Goal: Find specific page/section: Find specific page/section

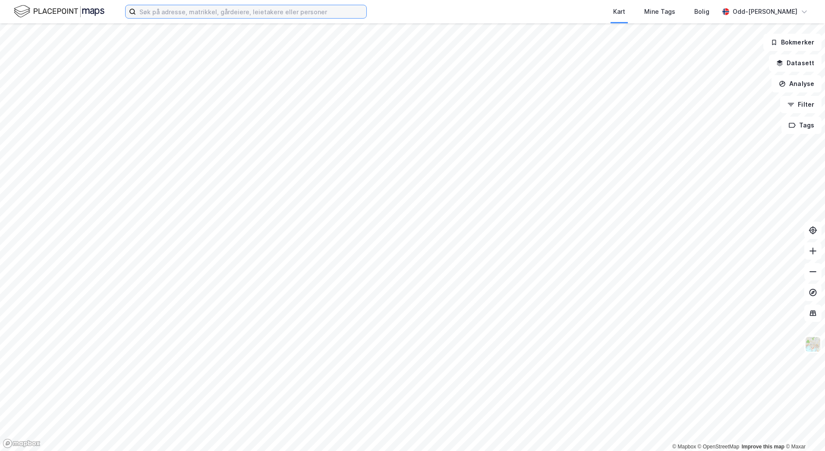
click at [166, 16] on input at bounding box center [251, 11] width 230 height 13
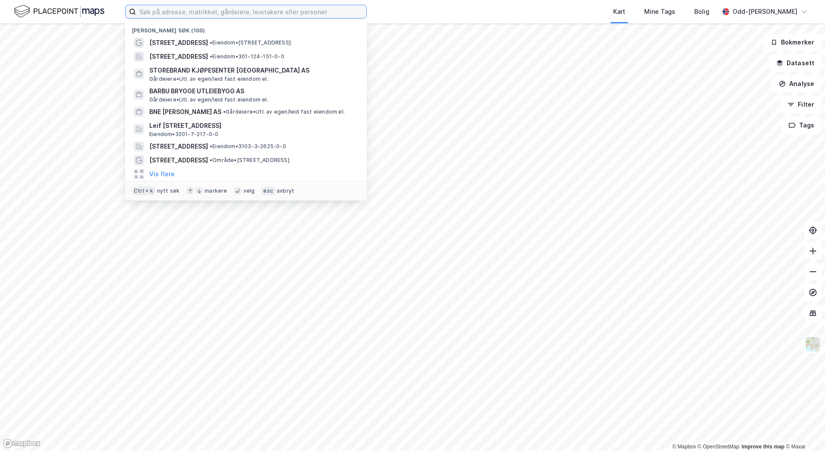
paste input "Silurveien Parkering AS"
type input "Silurveien Parkering AS"
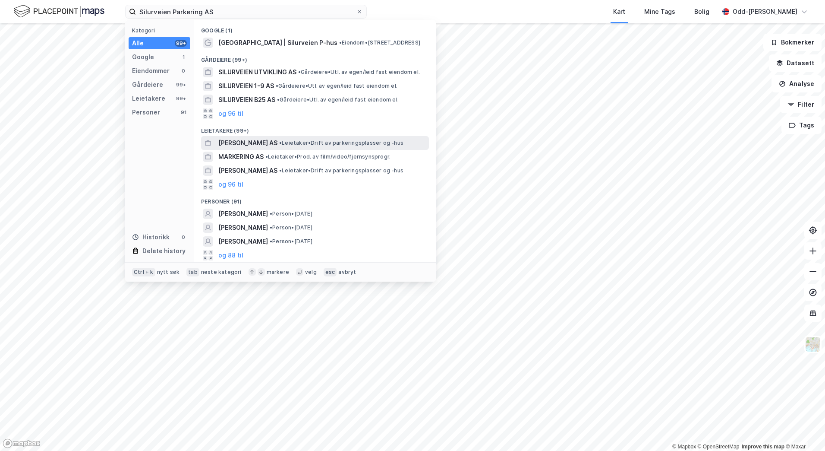
click at [237, 145] on span "[PERSON_NAME] AS" at bounding box center [247, 143] width 59 height 10
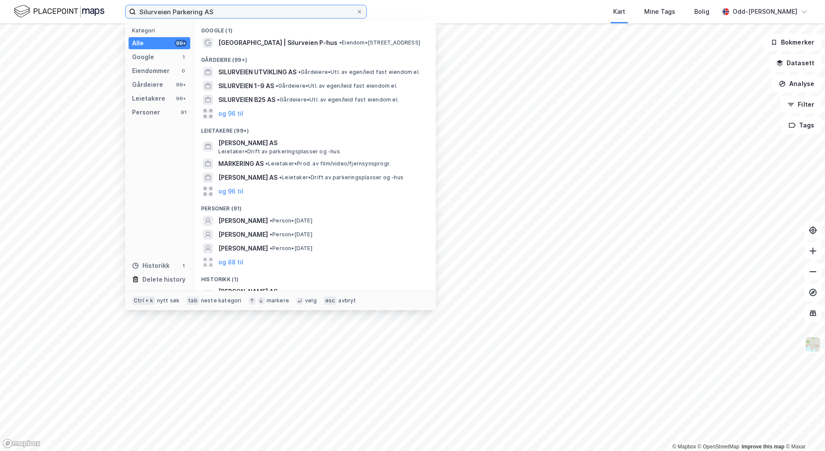
click at [218, 11] on input "Silurveien Parkering AS" at bounding box center [246, 11] width 220 height 13
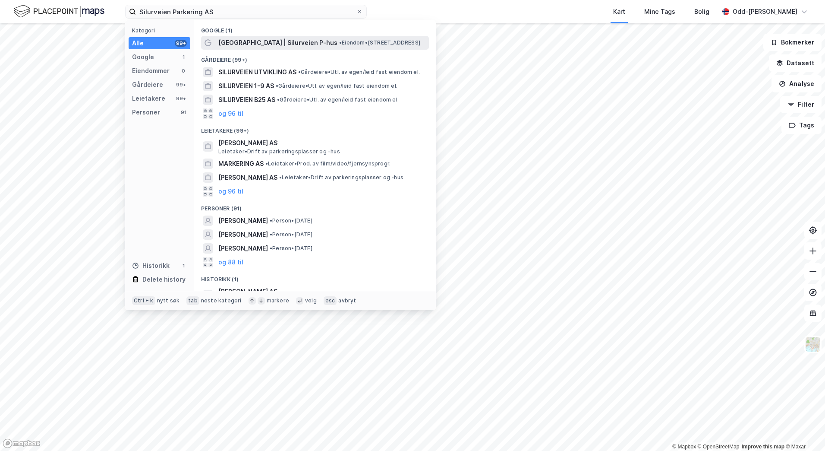
click at [260, 39] on span "[GEOGRAPHIC_DATA] | Silurveien P-hus" at bounding box center [277, 43] width 119 height 10
